Goal: Find specific page/section

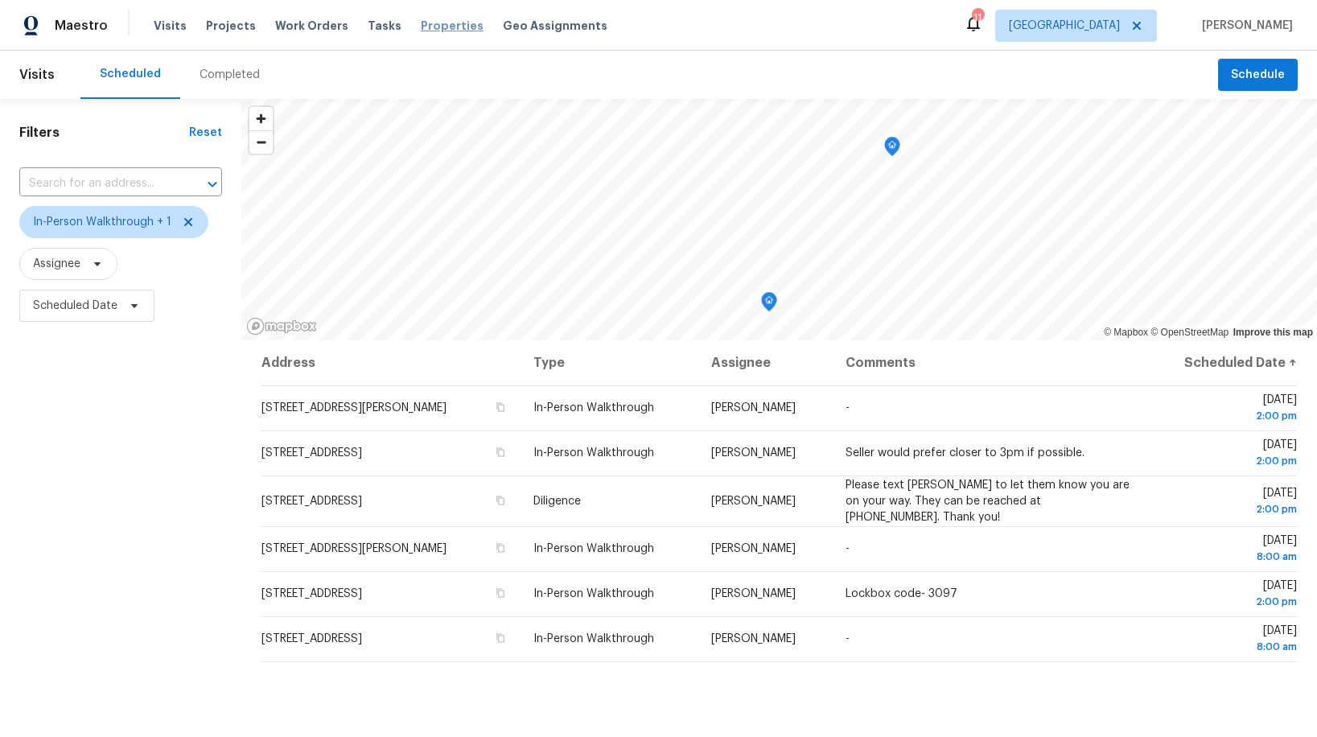
click at [421, 24] on span "Properties" at bounding box center [452, 26] width 63 height 16
